Goal: Task Accomplishment & Management: Manage account settings

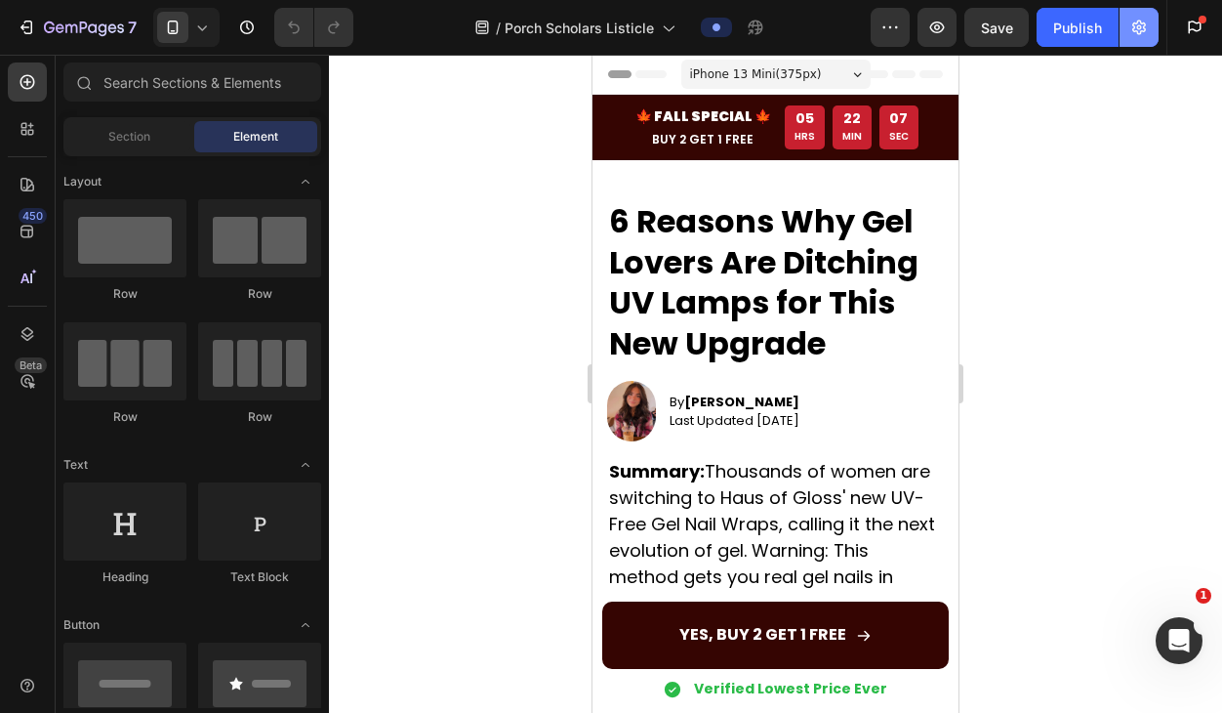
click at [1140, 28] on icon "button" at bounding box center [1139, 27] width 5 height 5
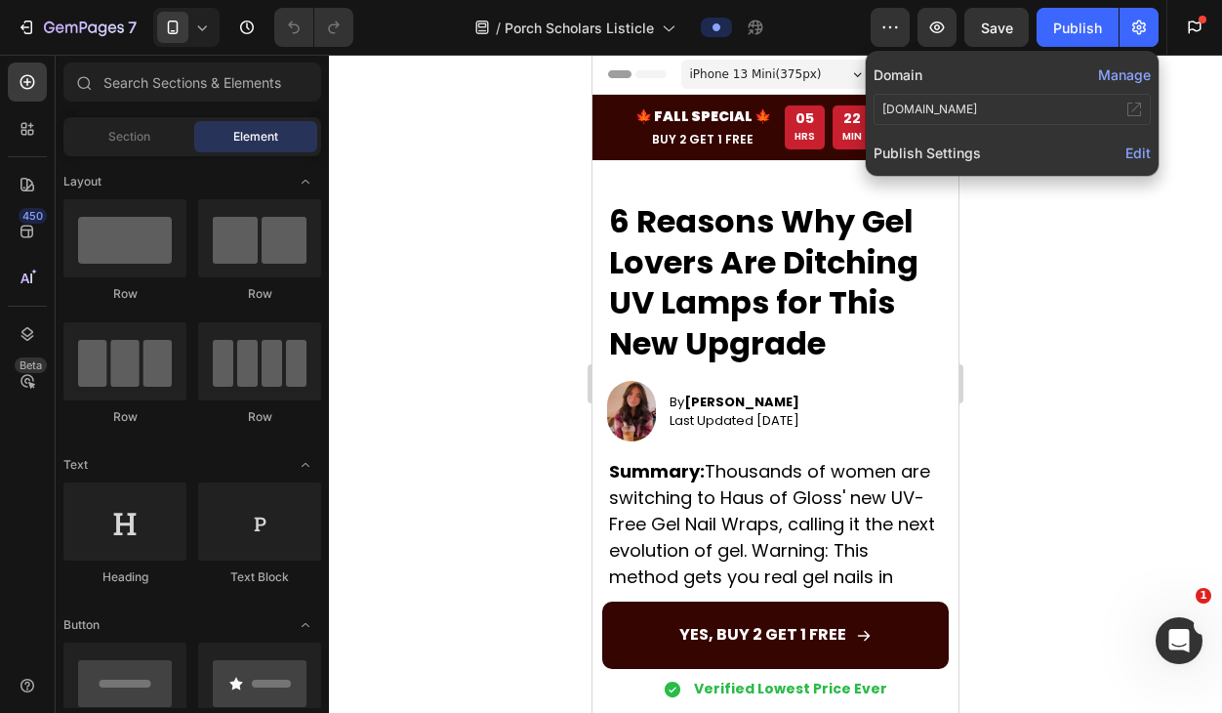
click at [1135, 69] on button "Manage" at bounding box center [1124, 74] width 53 height 21
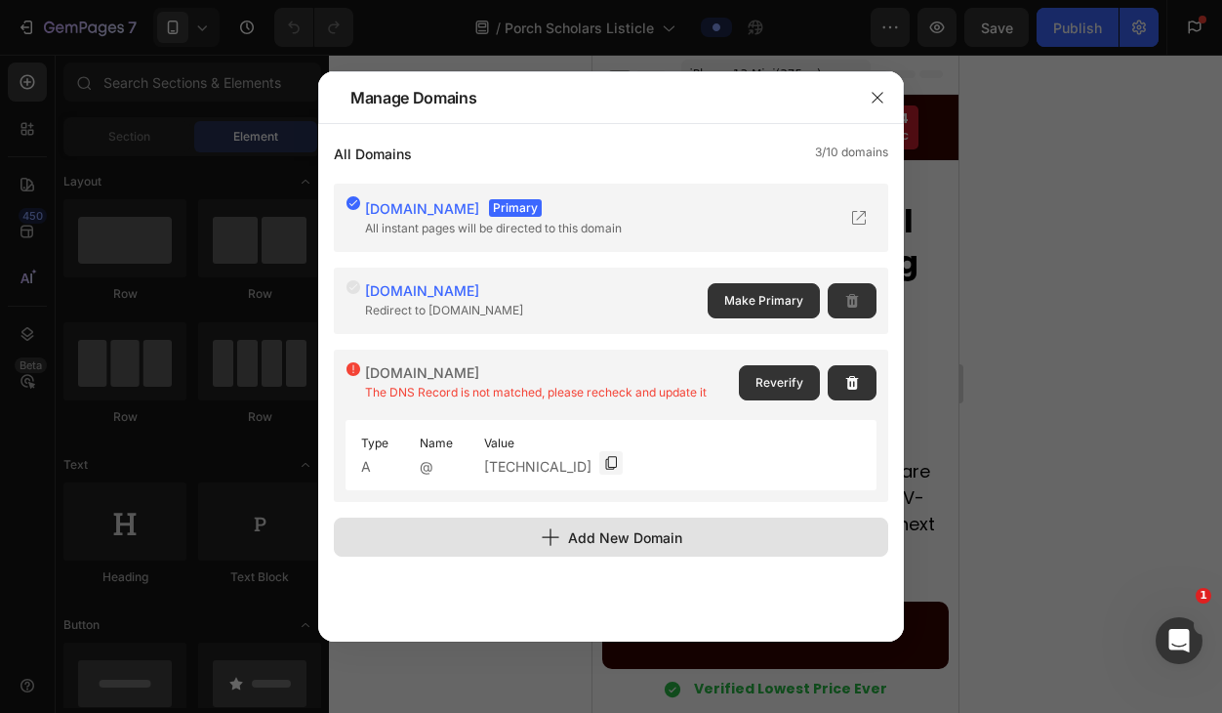
click at [636, 440] on div "Type A Name @ Value [TECHNICAL_ID]" at bounding box center [611, 455] width 531 height 70
click at [590, 536] on div "Add New Domain" at bounding box center [612, 537] width 142 height 21
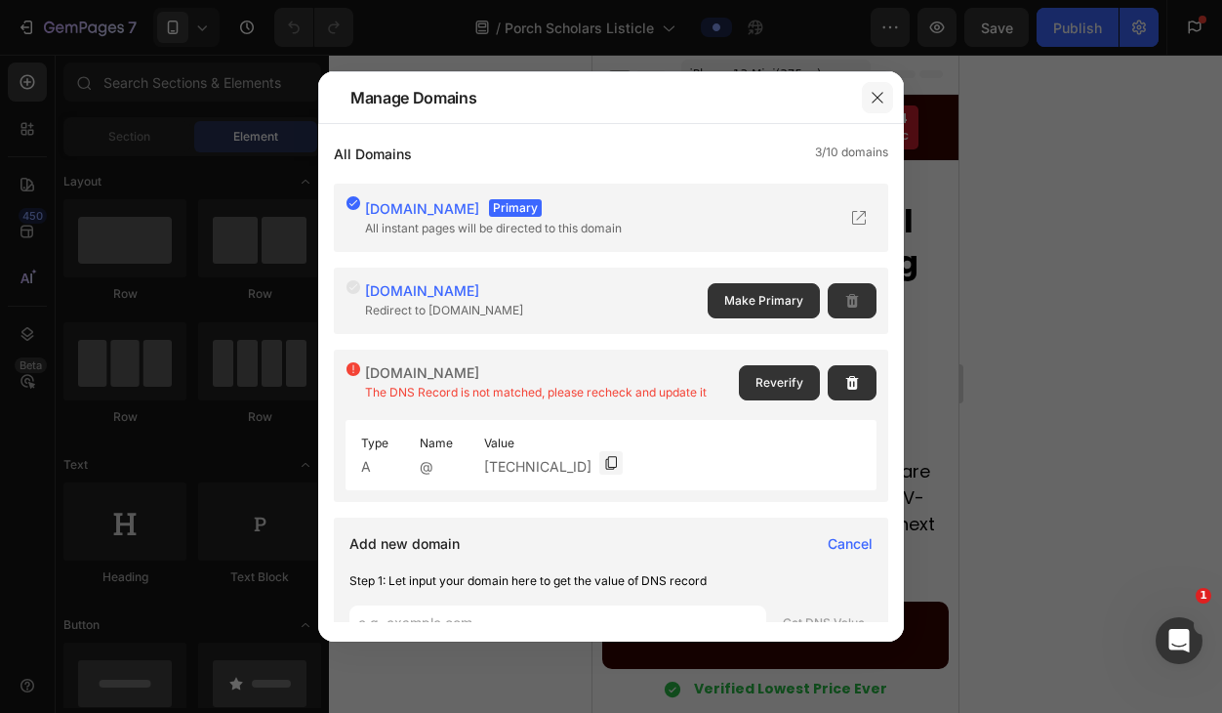
click at [875, 95] on icon "button" at bounding box center [877, 97] width 11 height 11
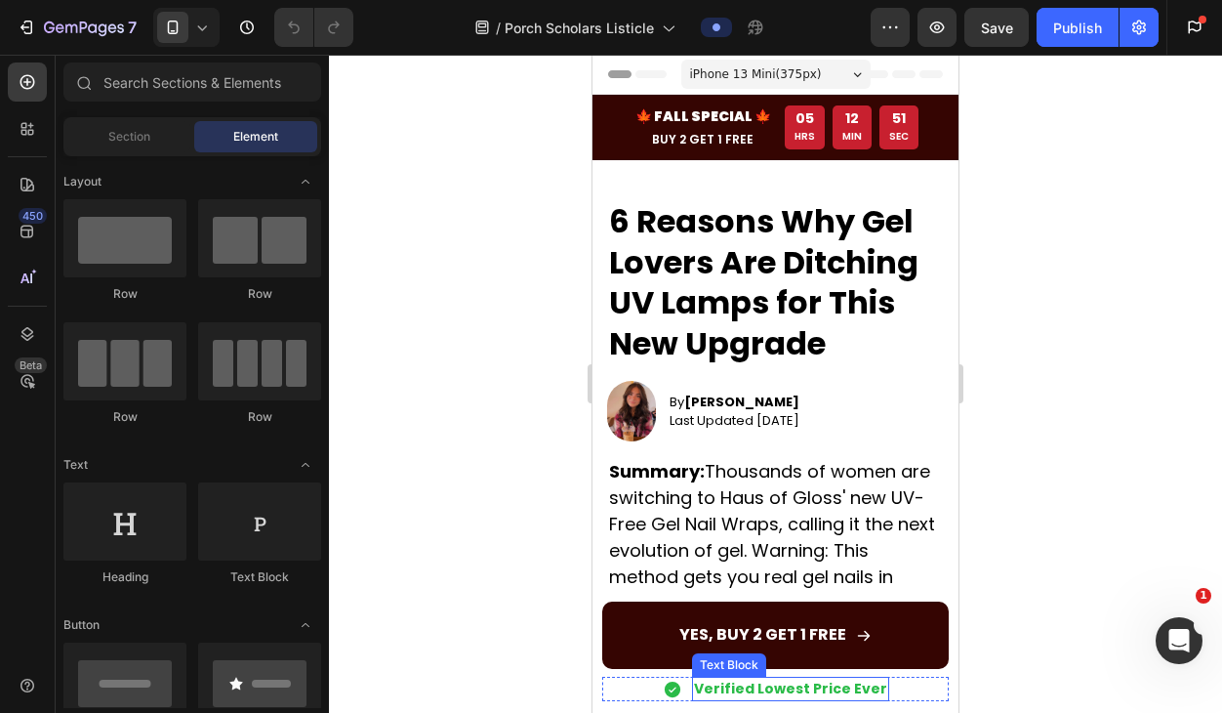
click at [787, 688] on p "Verified Lowest Price Ever" at bounding box center [790, 689] width 193 height 21
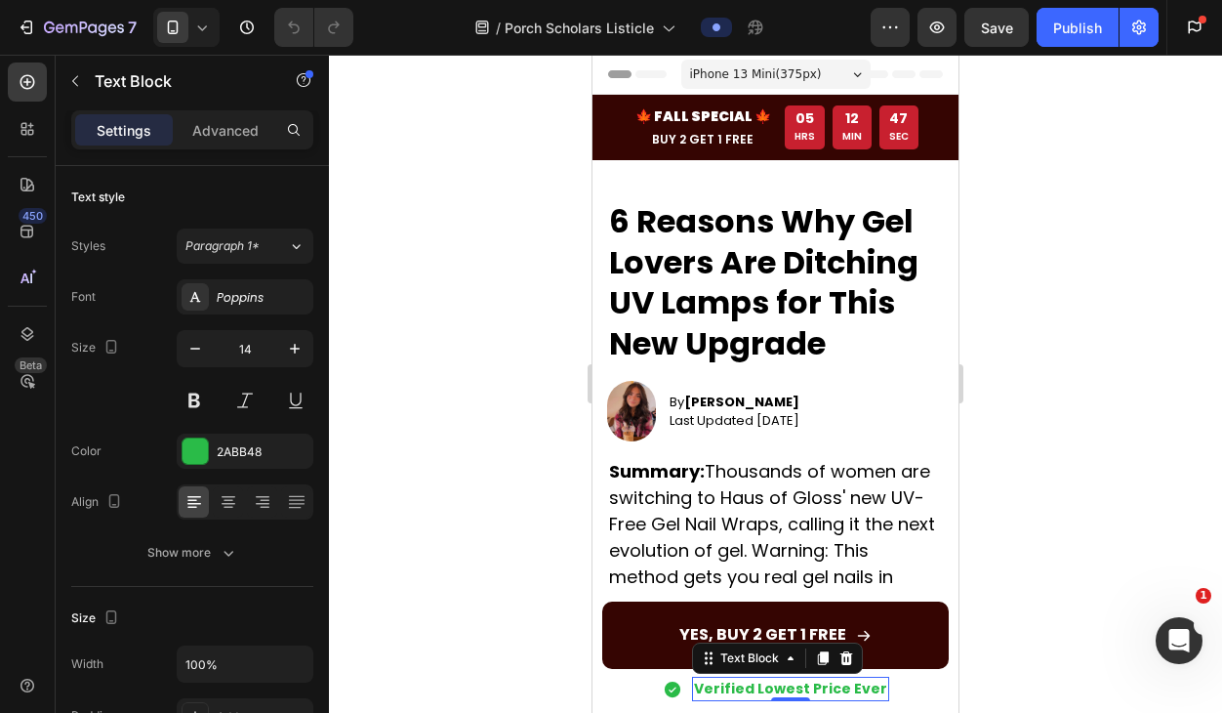
click at [788, 684] on p "Verified Lowest Price Ever" at bounding box center [790, 689] width 193 height 21
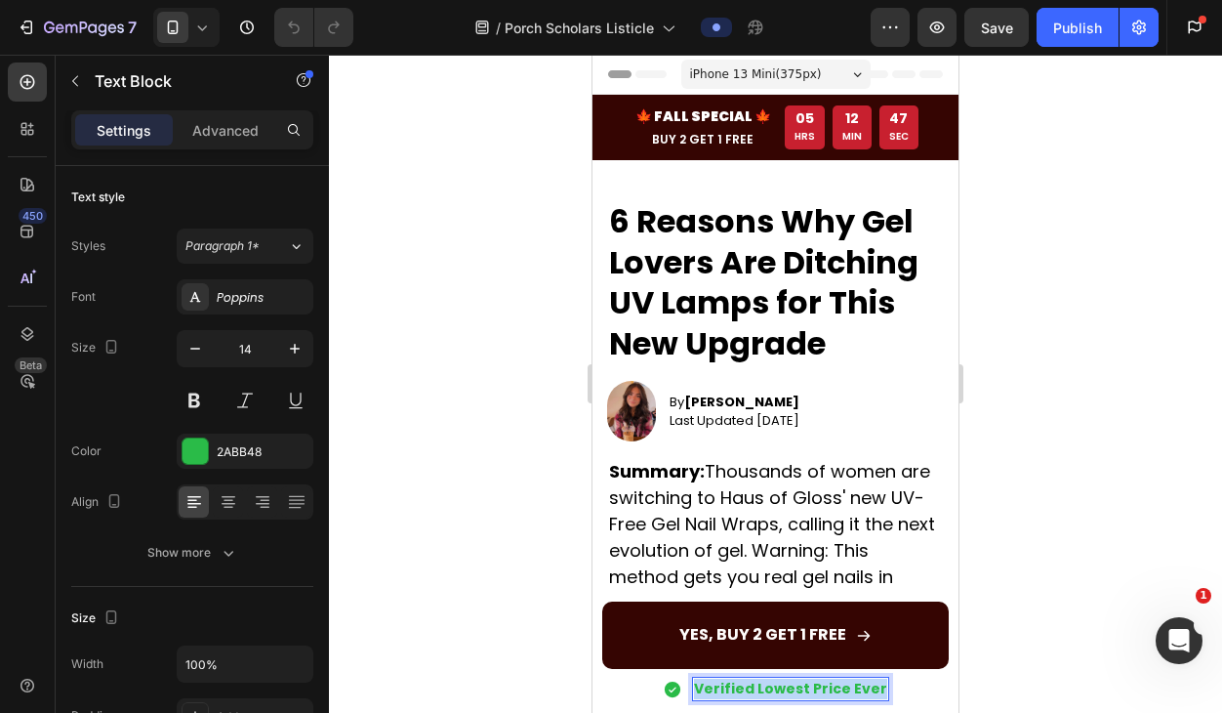
click at [788, 684] on p "Verified Lowest Price Ever" at bounding box center [790, 689] width 193 height 21
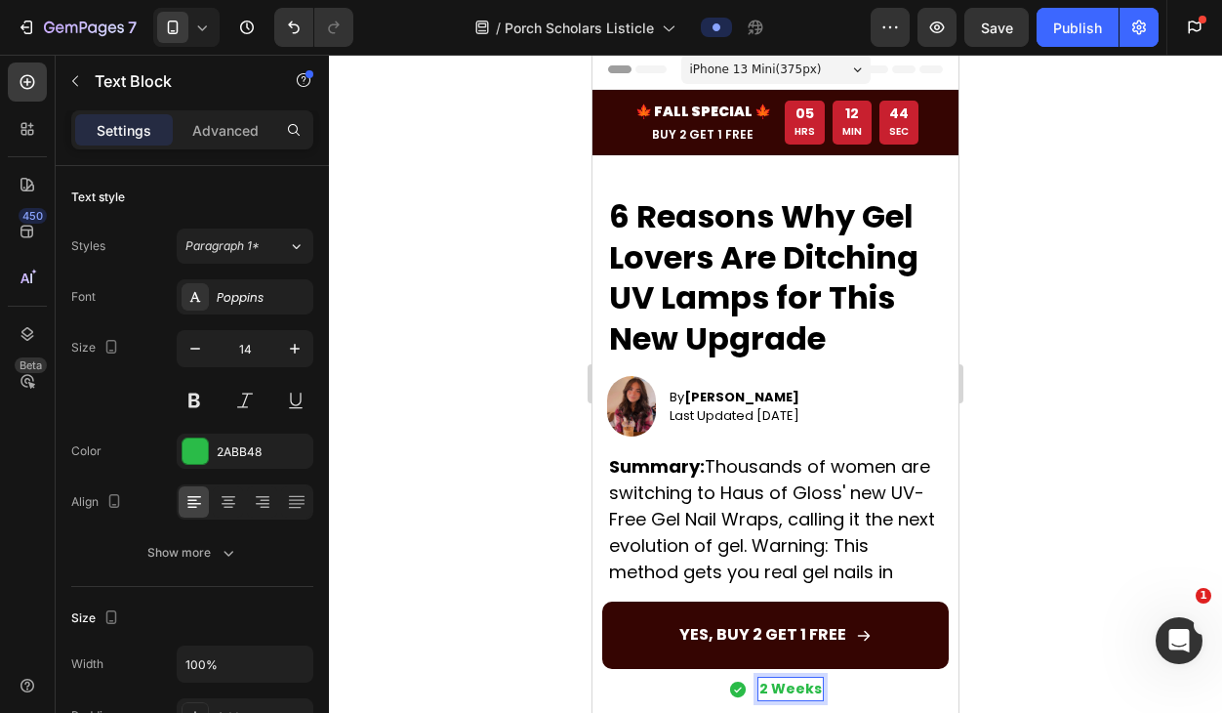
scroll to position [10, 0]
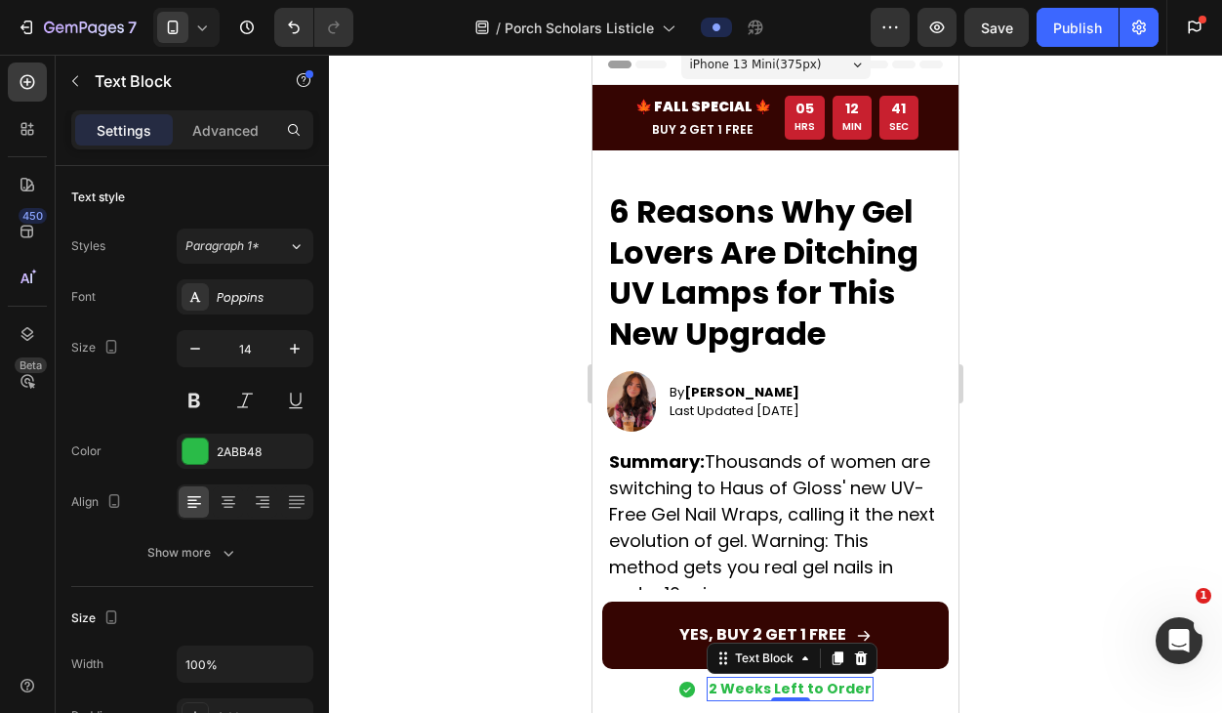
click at [1031, 649] on div at bounding box center [775, 384] width 893 height 658
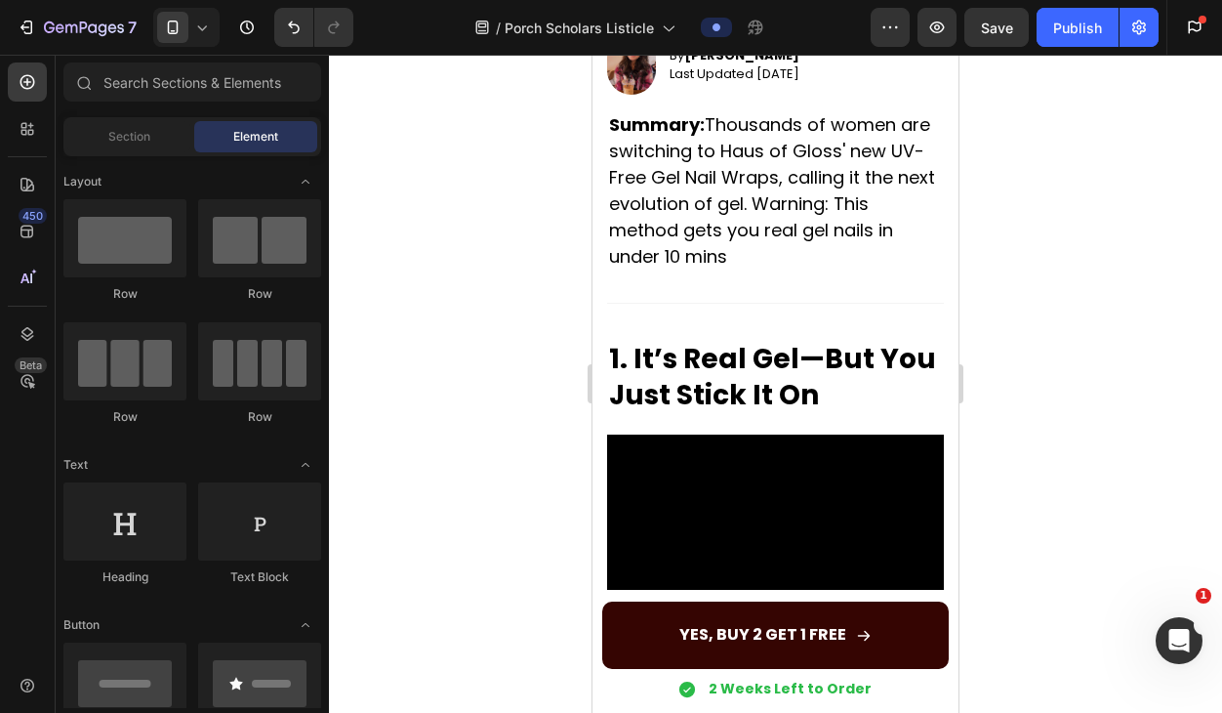
scroll to position [0, 0]
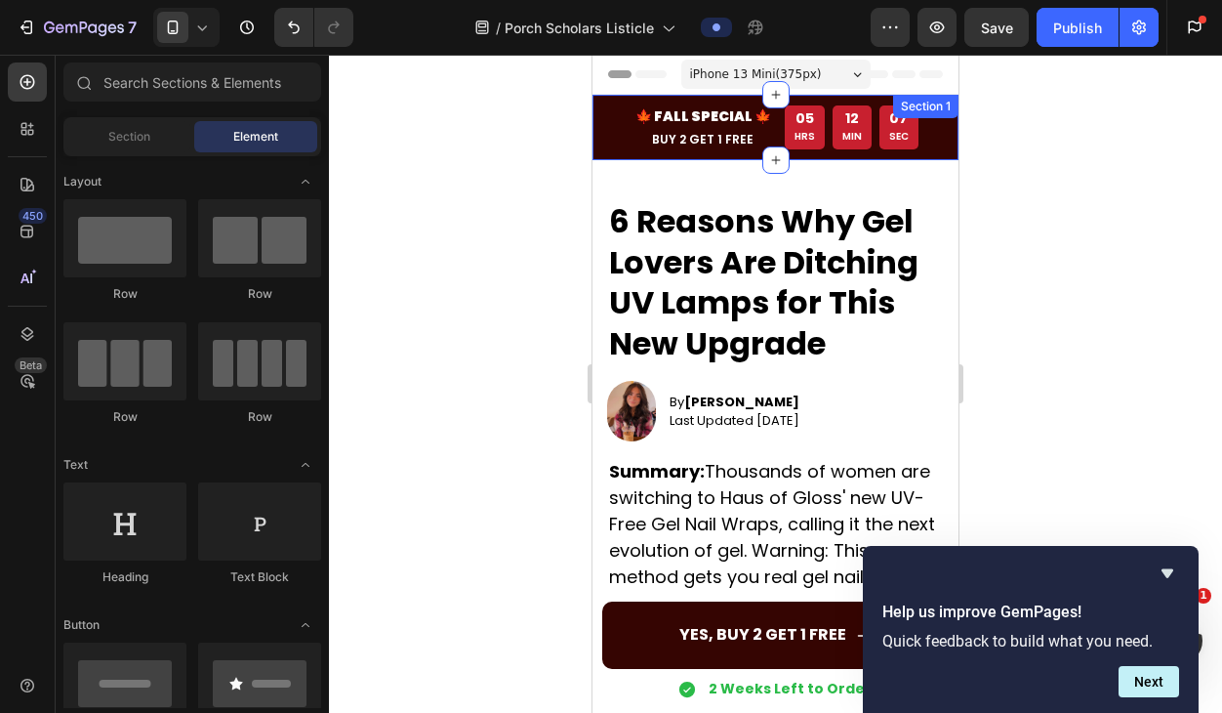
click at [520, 267] on div at bounding box center [775, 384] width 893 height 658
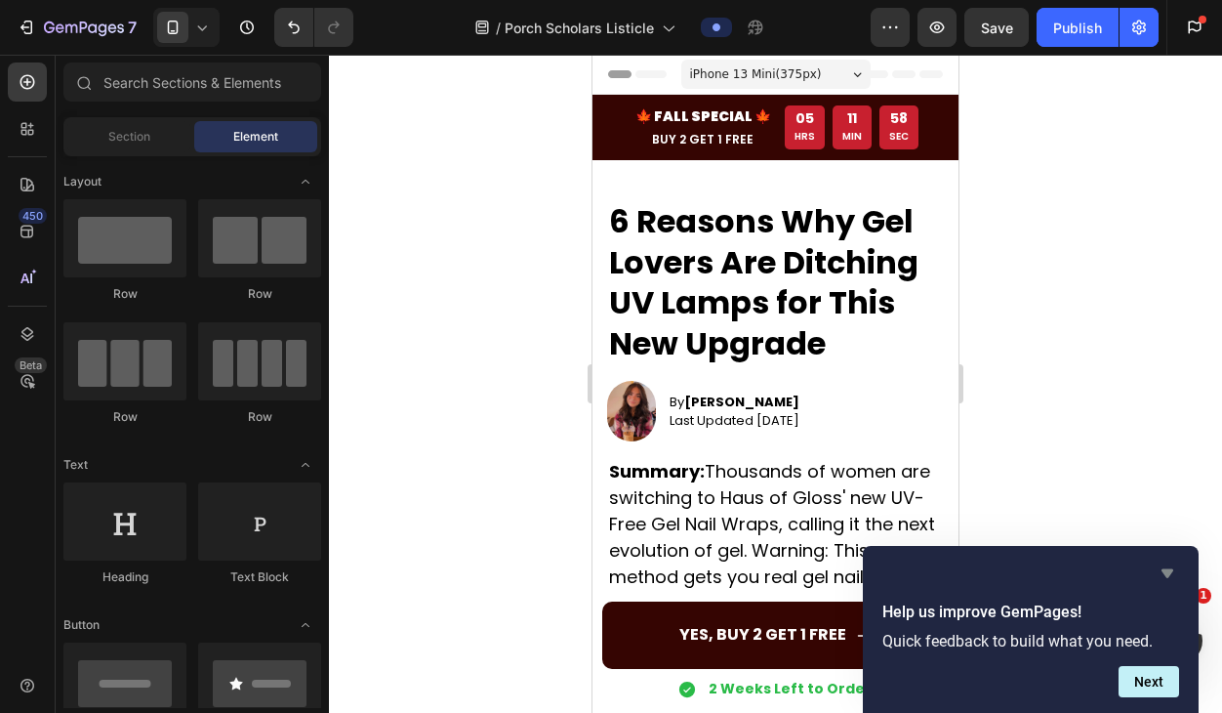
click at [1166, 569] on icon "Hide survey" at bounding box center [1168, 573] width 12 height 9
